Goal: Find specific fact: Find specific fact

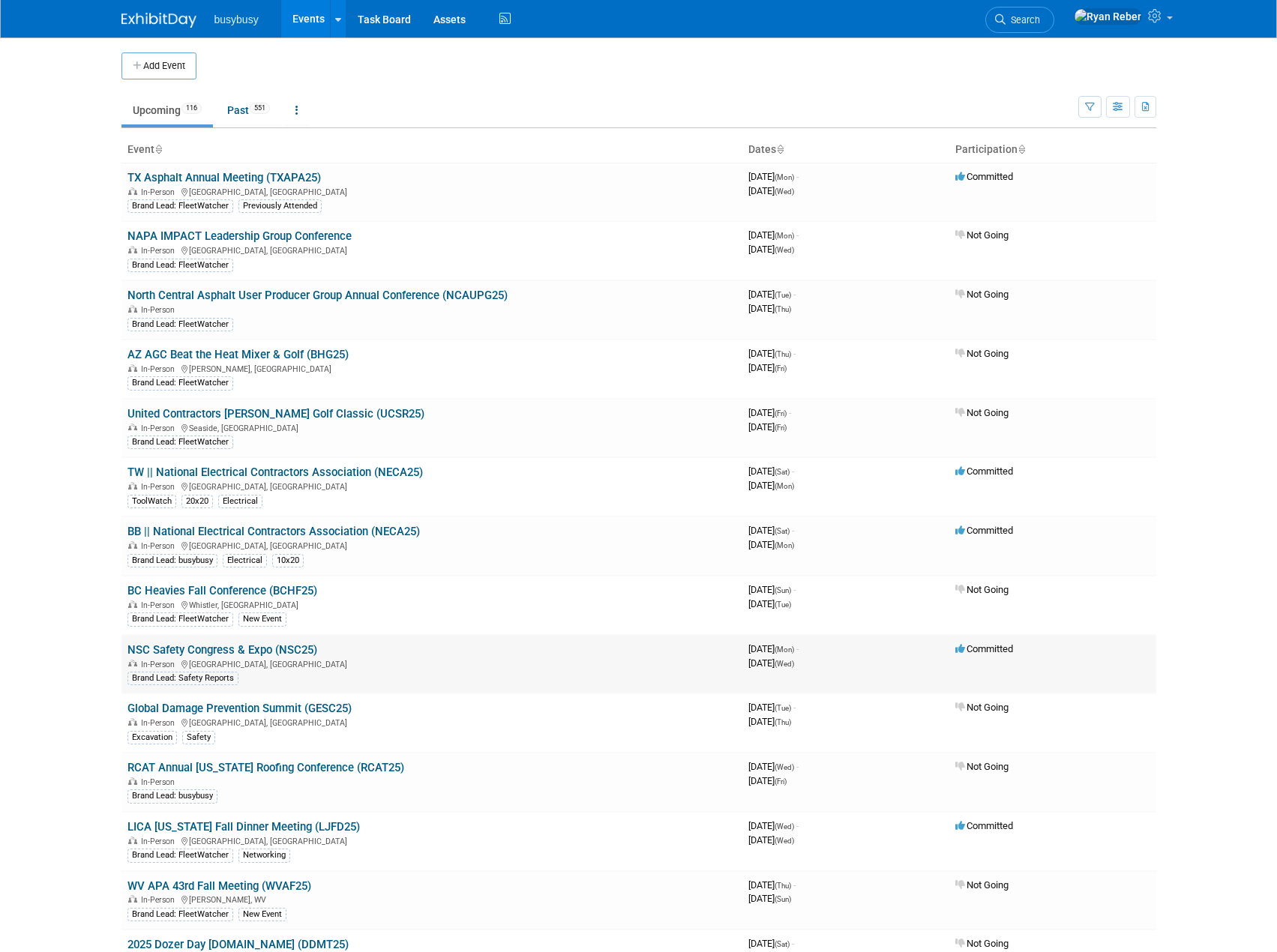
click at [194, 653] on link "NSC Safety Congress & Expo (NSC25)" at bounding box center [223, 650] width 190 height 14
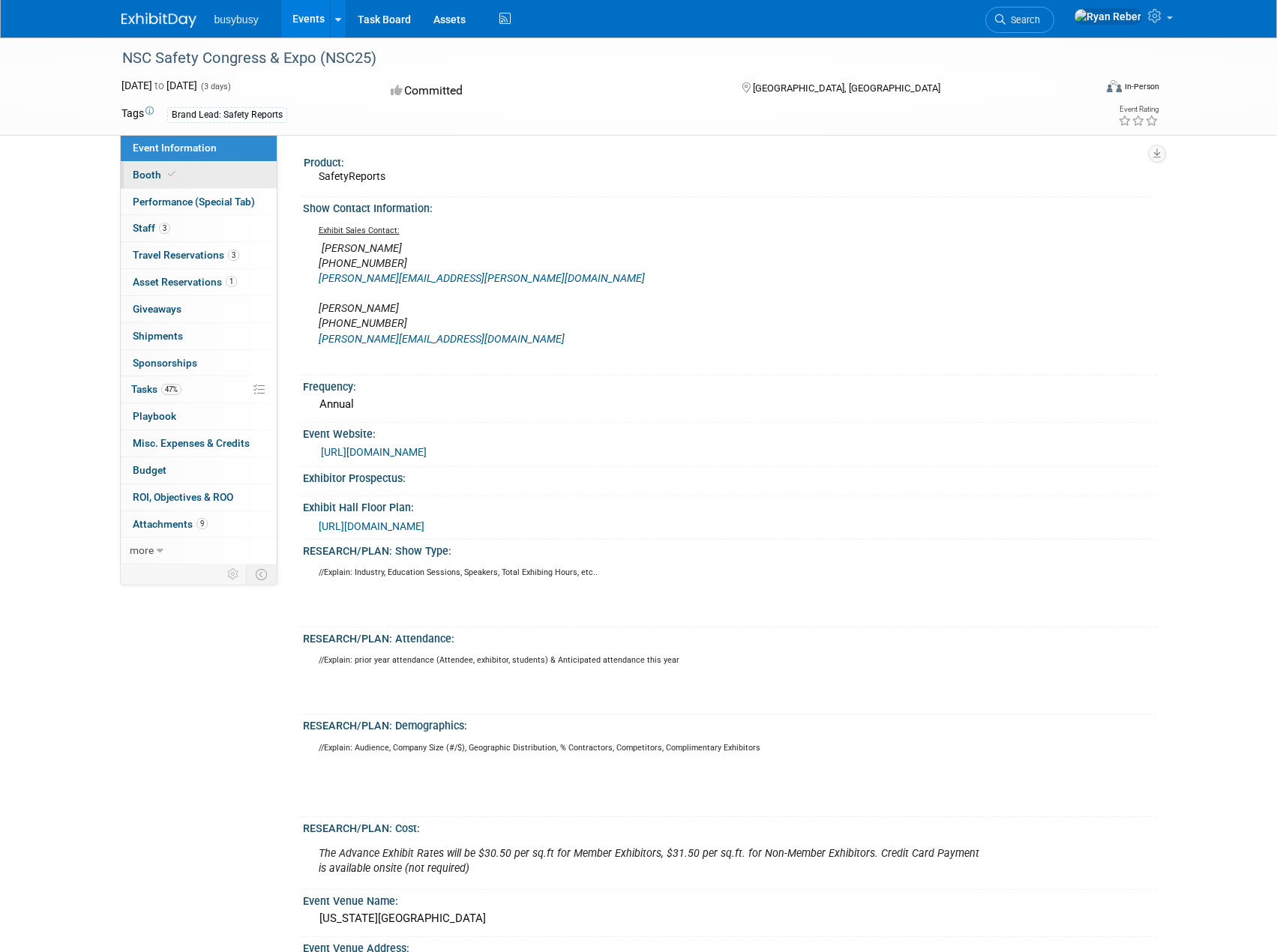
click at [154, 178] on span "Booth" at bounding box center [156, 174] width 46 height 12
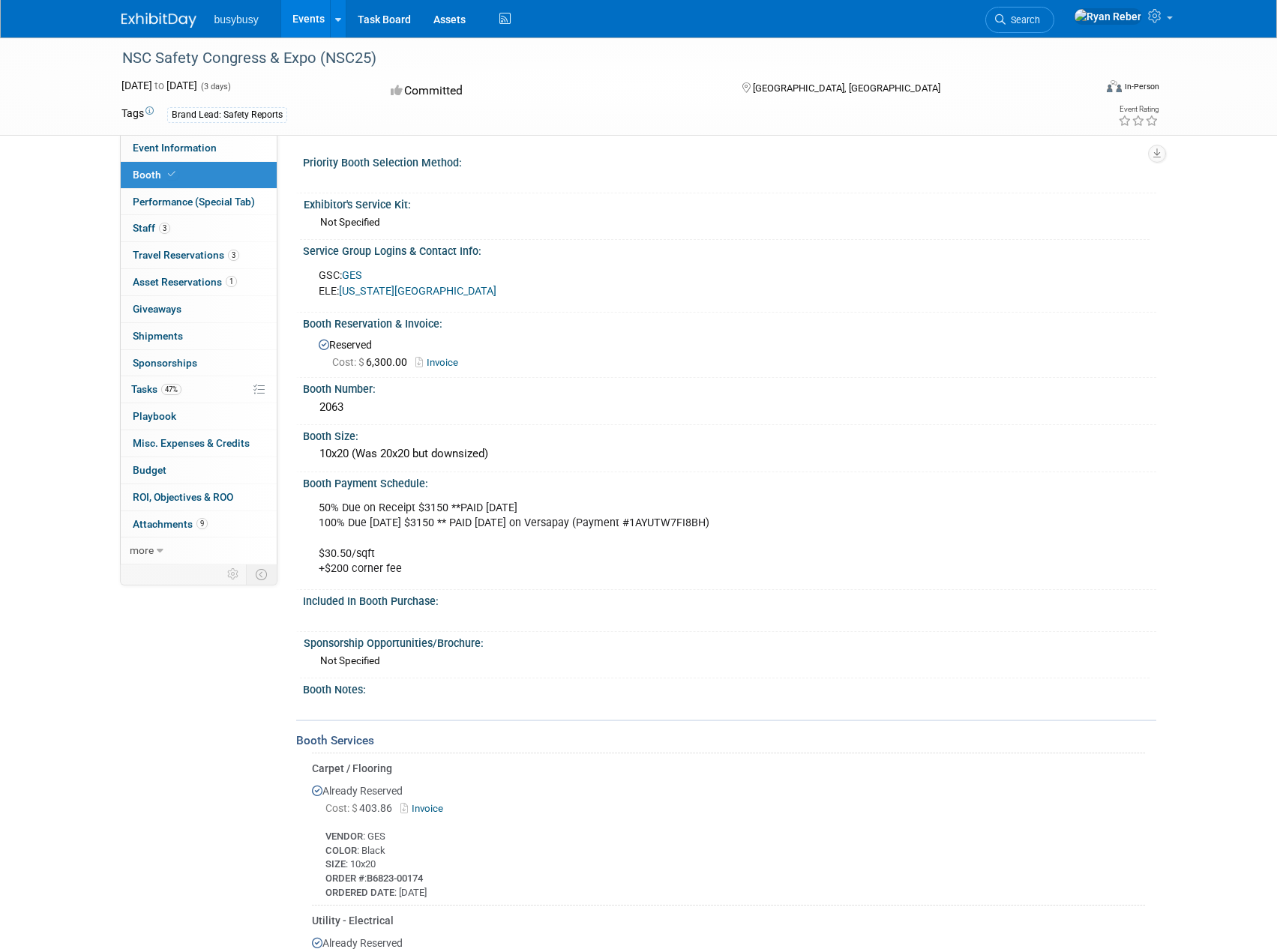
drag, startPoint x: 361, startPoint y: 407, endPoint x: 317, endPoint y: 404, distance: 44.1
click at [317, 404] on div "2063" at bounding box center [729, 407] width 831 height 23
copy div "2063"
click at [393, 410] on div "2063" at bounding box center [729, 407] width 831 height 23
